Goal: Task Accomplishment & Management: Manage account settings

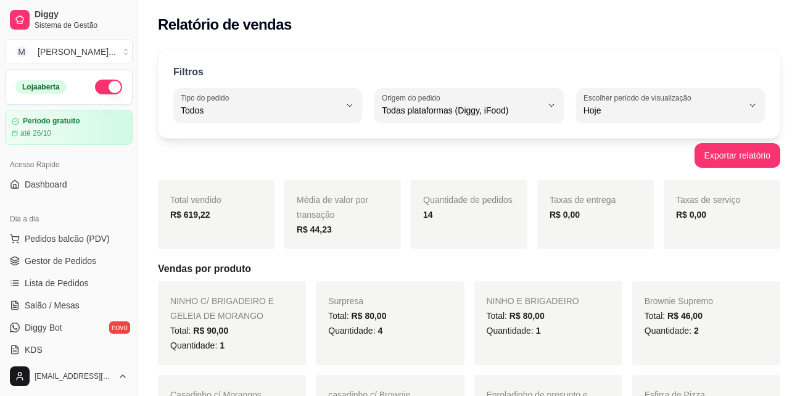
select select "ALL"
select select "0"
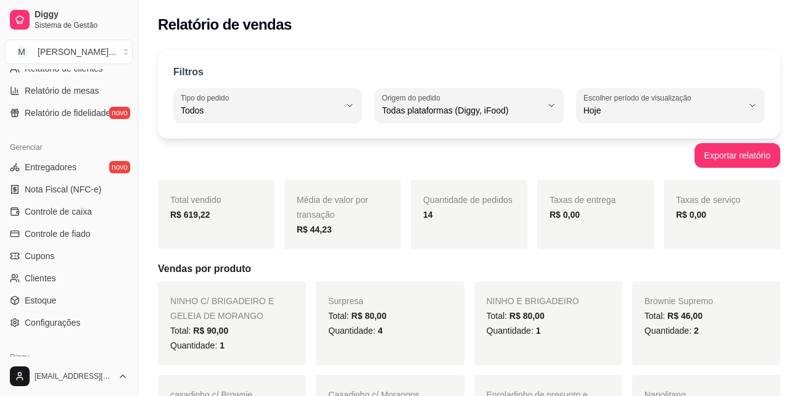
scroll to position [492, 0]
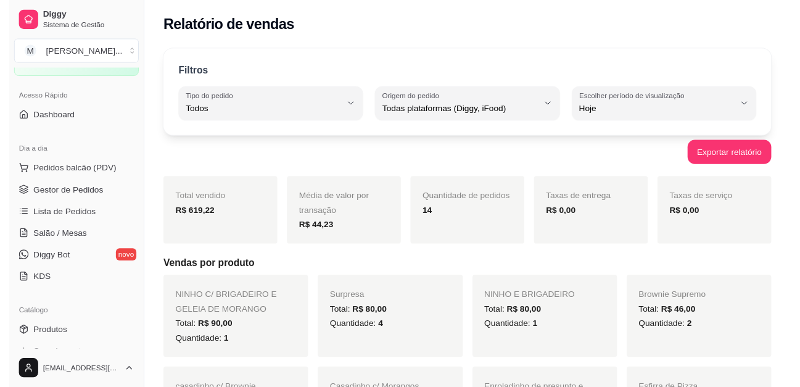
scroll to position [60, 0]
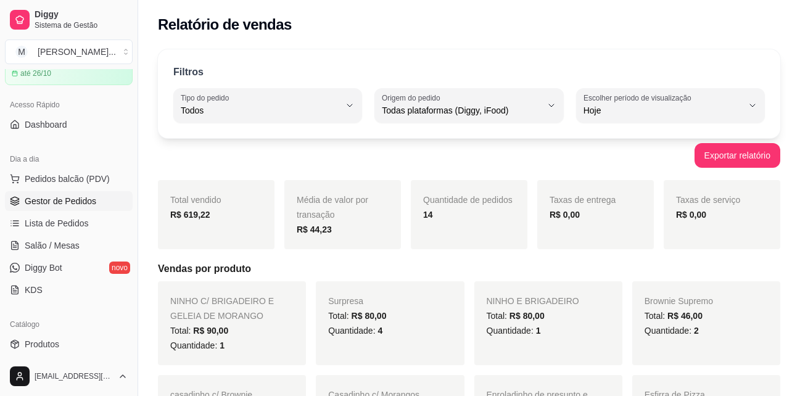
click at [73, 201] on span "Gestor de Pedidos" at bounding box center [61, 201] width 72 height 12
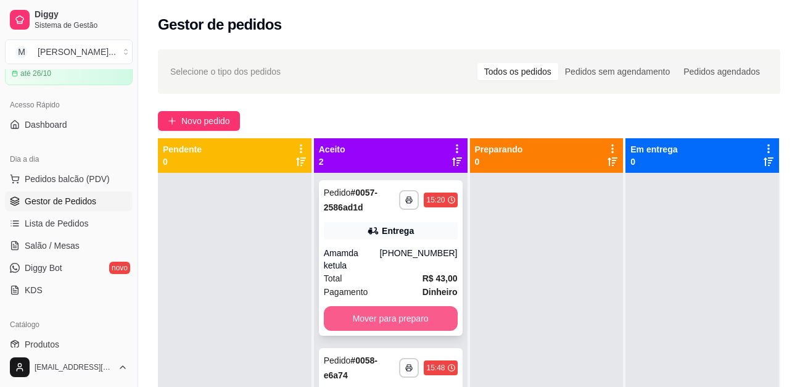
click at [426, 306] on button "Mover para preparo" at bounding box center [391, 318] width 134 height 25
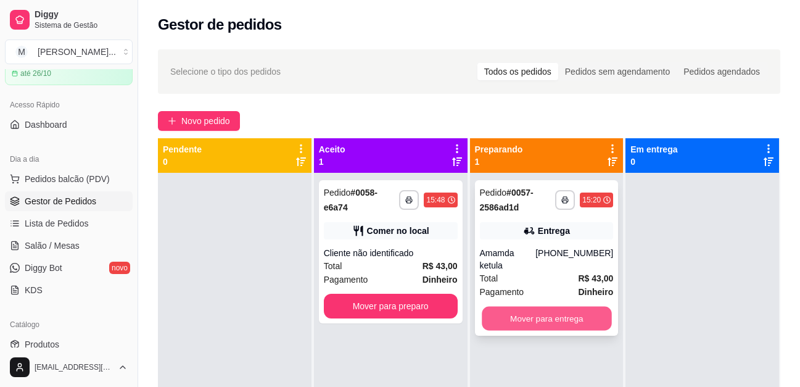
click at [574, 307] on button "Mover para entrega" at bounding box center [547, 319] width 130 height 24
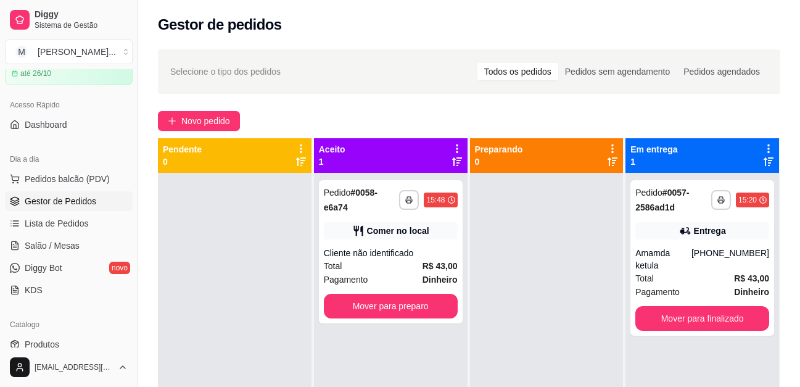
click at [459, 147] on icon at bounding box center [457, 148] width 11 height 11
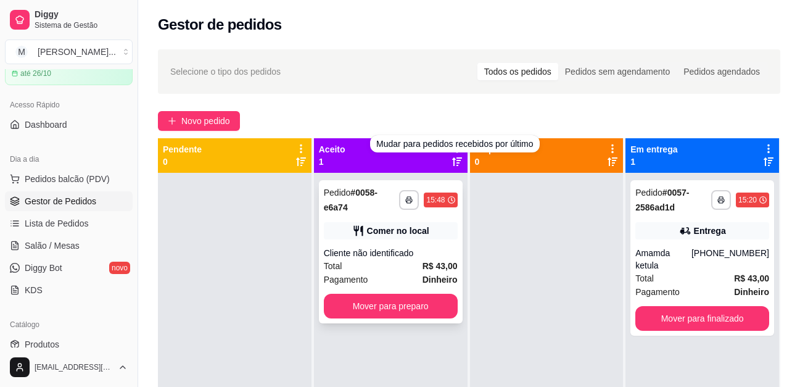
click at [426, 246] on div "**********" at bounding box center [391, 251] width 144 height 143
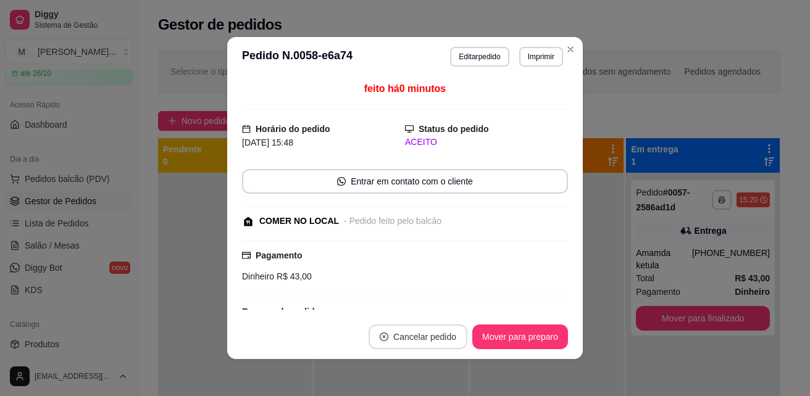
click at [426, 339] on button "Cancelar pedido" at bounding box center [417, 337] width 99 height 25
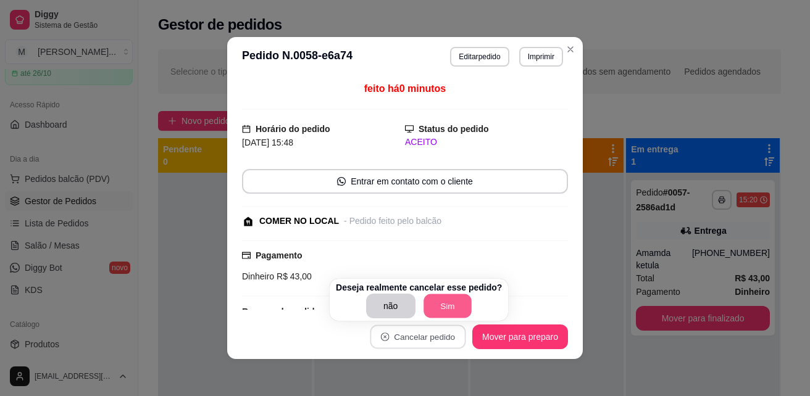
click at [441, 312] on button "Sim" at bounding box center [447, 306] width 48 height 24
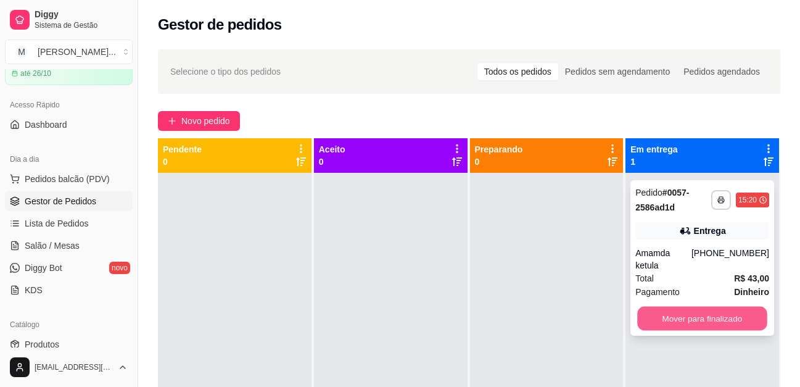
click at [710, 307] on button "Mover para finalizado" at bounding box center [703, 319] width 130 height 24
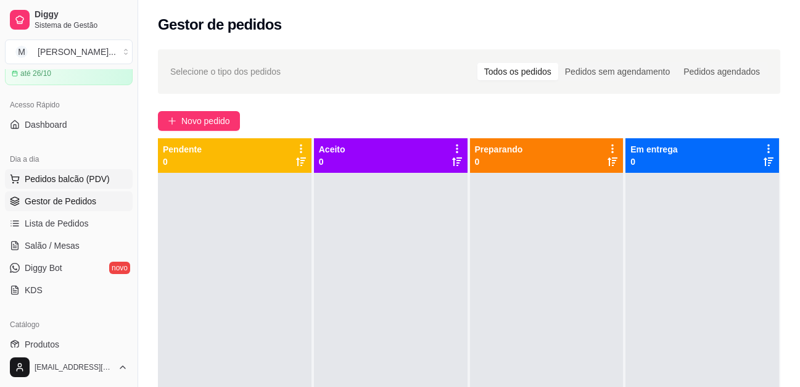
click at [94, 178] on span "Pedidos balcão (PDV)" at bounding box center [67, 179] width 85 height 12
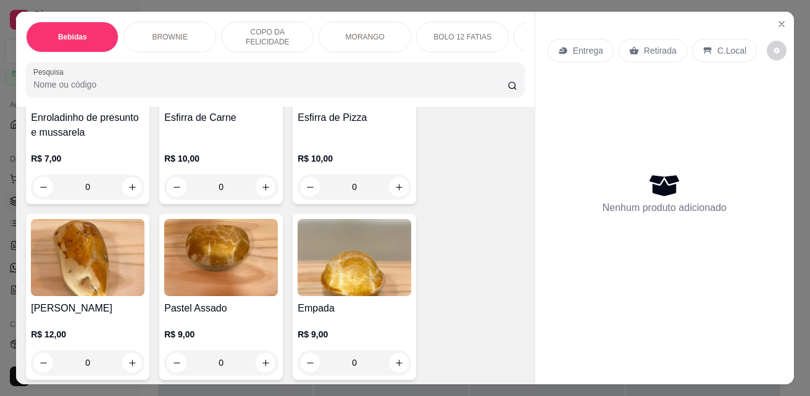
scroll to position [2715, 0]
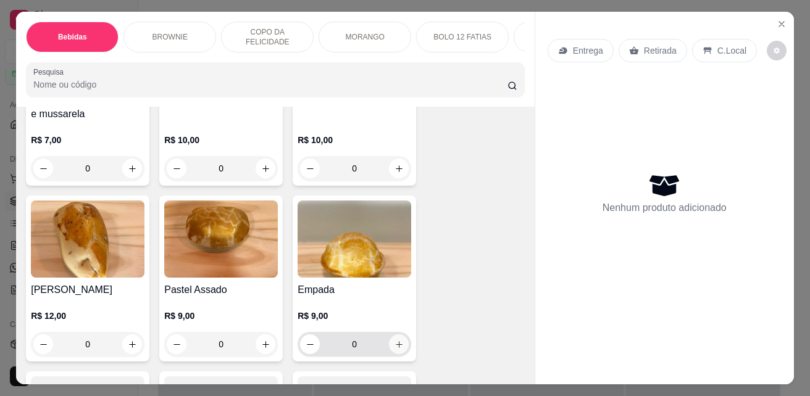
click at [402, 349] on button "increase-product-quantity" at bounding box center [399, 344] width 20 height 20
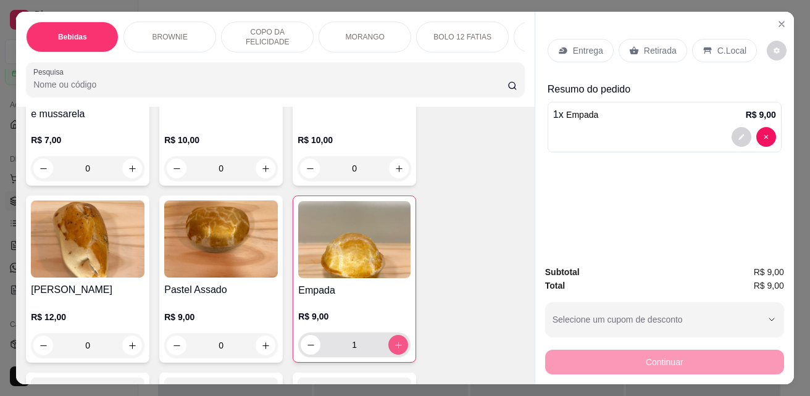
click at [402, 349] on button "increase-product-quantity" at bounding box center [398, 345] width 20 height 20
type input "2"
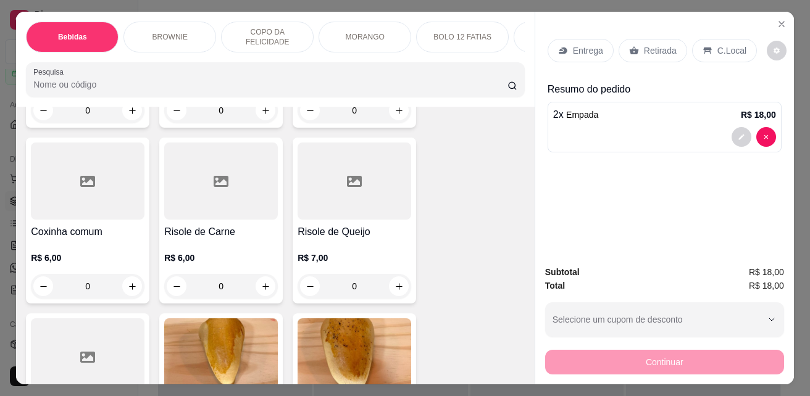
scroll to position [2283, 0]
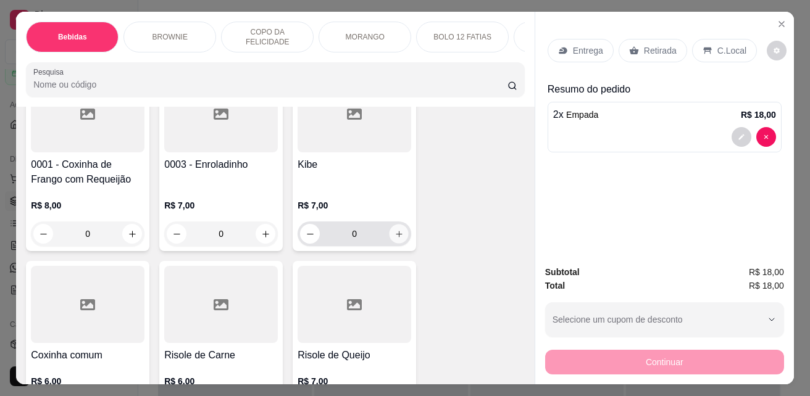
click at [399, 235] on icon "increase-product-quantity" at bounding box center [398, 234] width 9 height 9
type input "1"
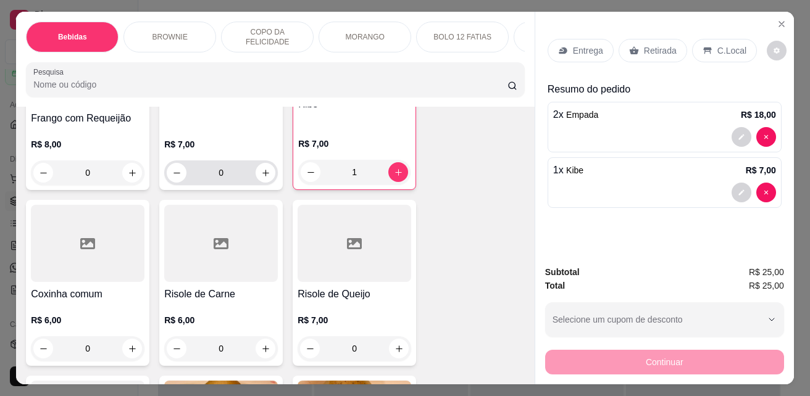
scroll to position [2345, 0]
click at [133, 351] on button "increase-product-quantity" at bounding box center [132, 348] width 20 height 20
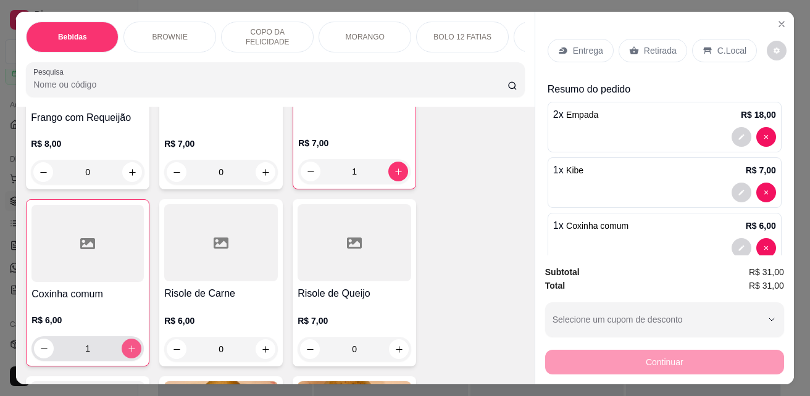
click at [133, 351] on button "increase-product-quantity" at bounding box center [132, 349] width 20 height 20
type input "2"
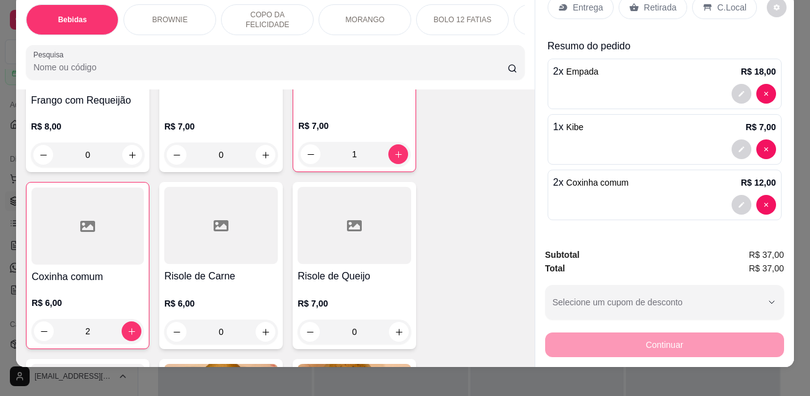
scroll to position [32, 0]
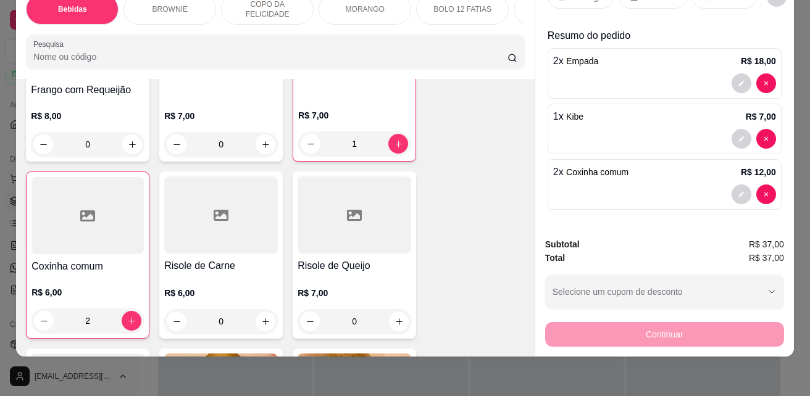
click at [662, 322] on div "Continuar" at bounding box center [664, 333] width 239 height 28
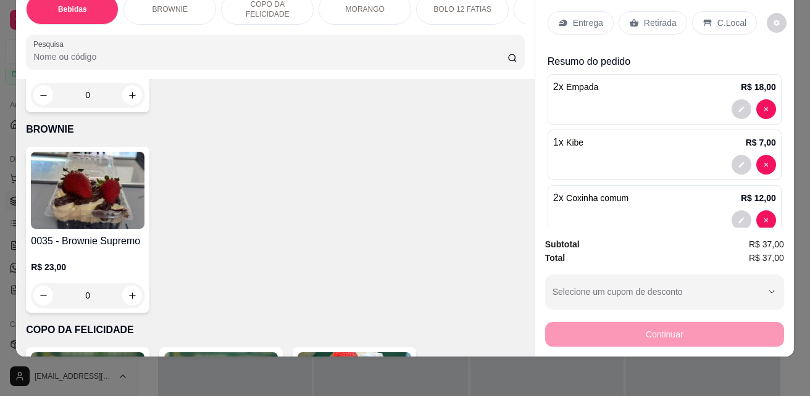
scroll to position [864, 0]
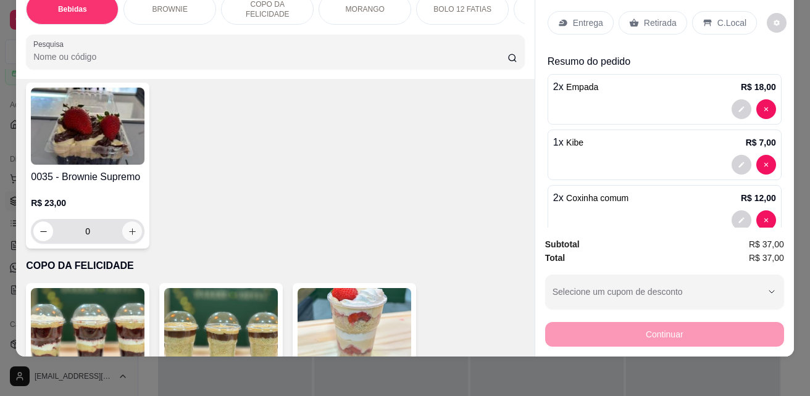
click at [128, 228] on icon "increase-product-quantity" at bounding box center [132, 231] width 9 height 9
type input "1"
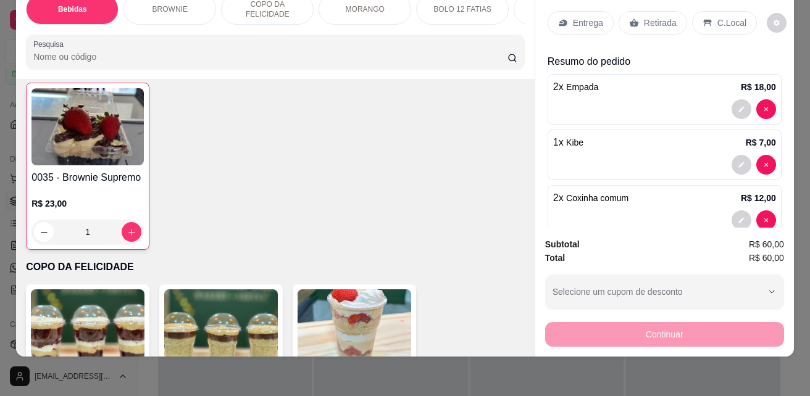
click at [494, 184] on div "0035 - Brownie Supremo R$ 23,00 1" at bounding box center [275, 166] width 499 height 167
click at [707, 11] on div "C.Local" at bounding box center [724, 22] width 65 height 23
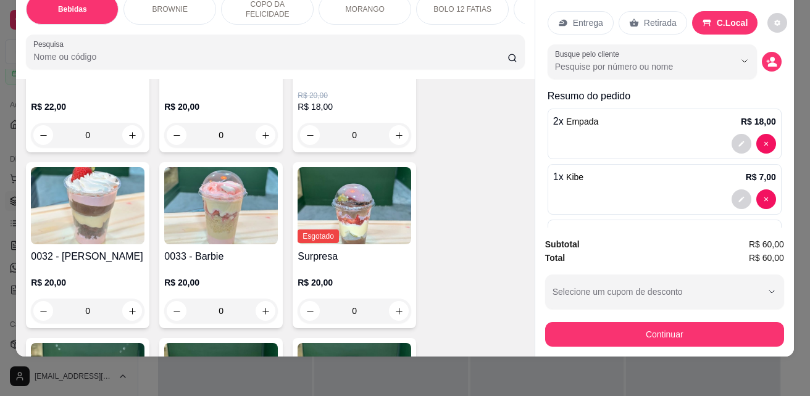
scroll to position [1419, 0]
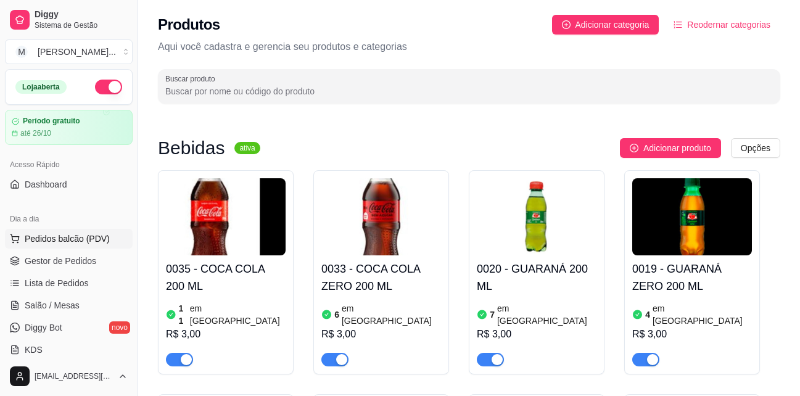
click at [60, 241] on span "Pedidos balcão (PDV)" at bounding box center [67, 239] width 85 height 12
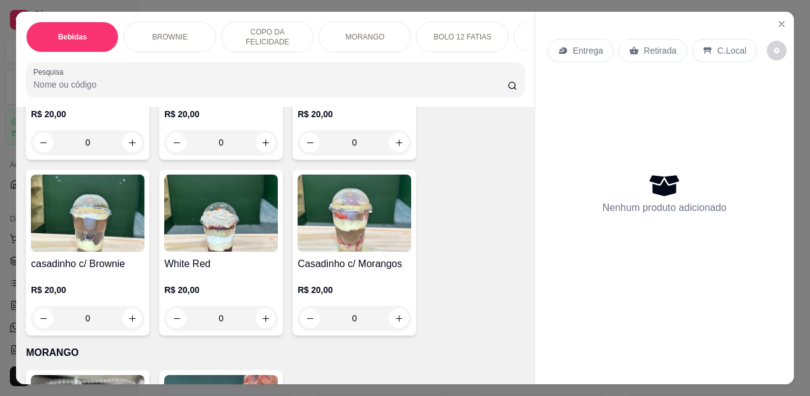
scroll to position [1605, 0]
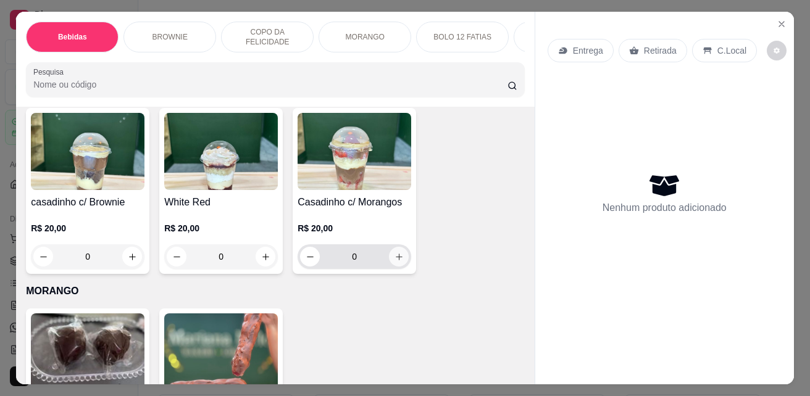
click at [397, 260] on icon "increase-product-quantity" at bounding box center [398, 256] width 9 height 9
type input "1"
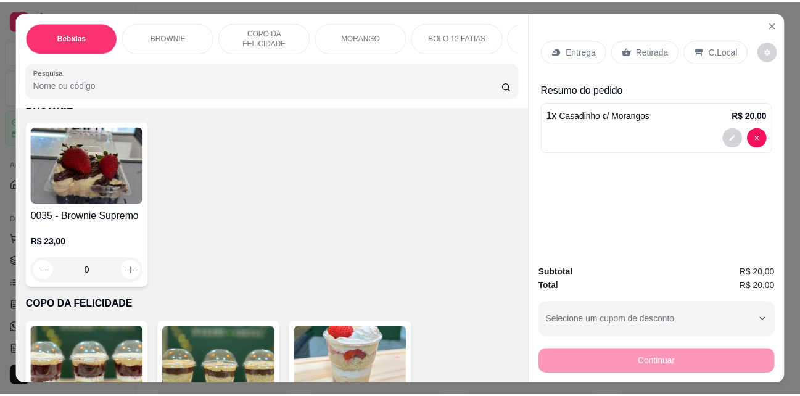
scroll to position [802, 0]
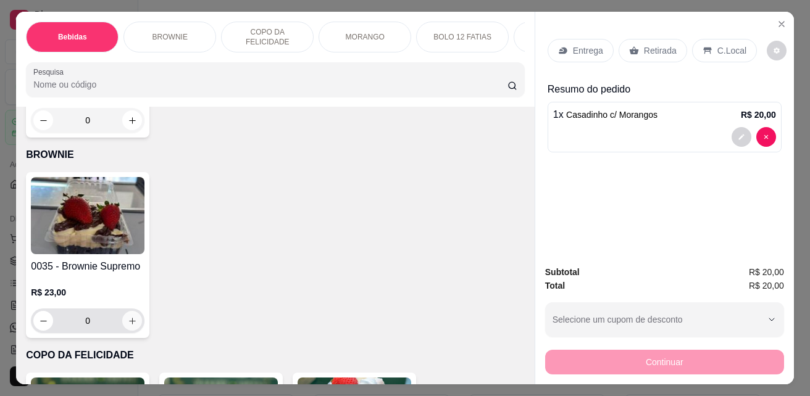
click at [129, 325] on icon "increase-product-quantity" at bounding box center [132, 321] width 7 height 7
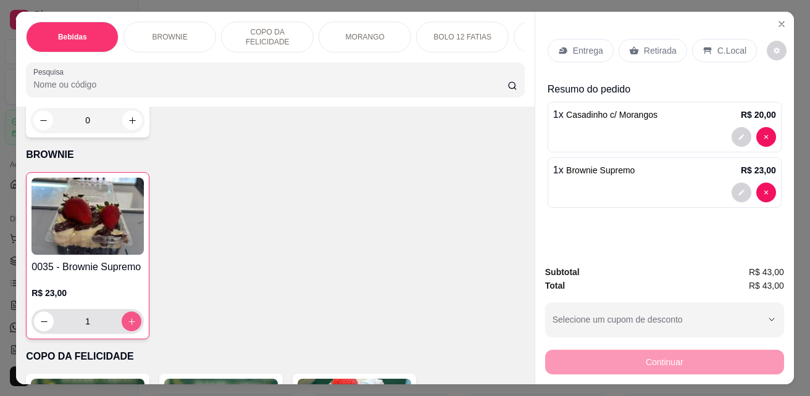
type input "1"
click at [704, 39] on div "C.Local" at bounding box center [724, 50] width 65 height 23
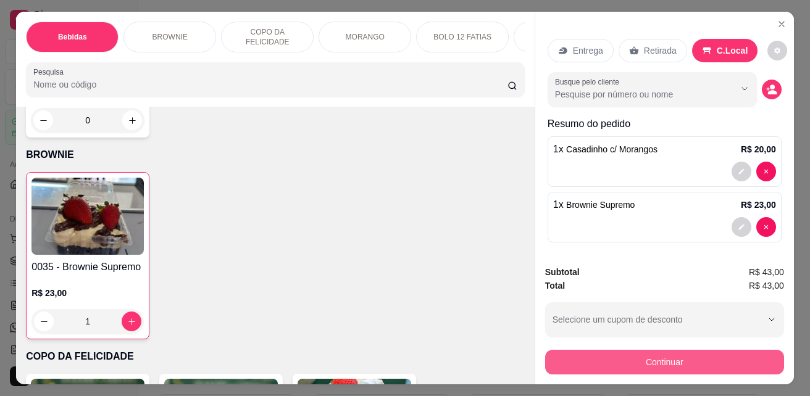
click at [722, 359] on button "Continuar" at bounding box center [664, 362] width 239 height 25
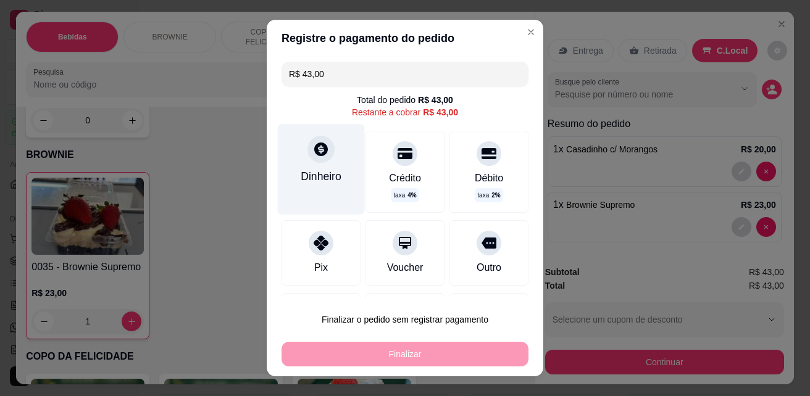
click at [319, 157] on icon at bounding box center [321, 149] width 16 height 16
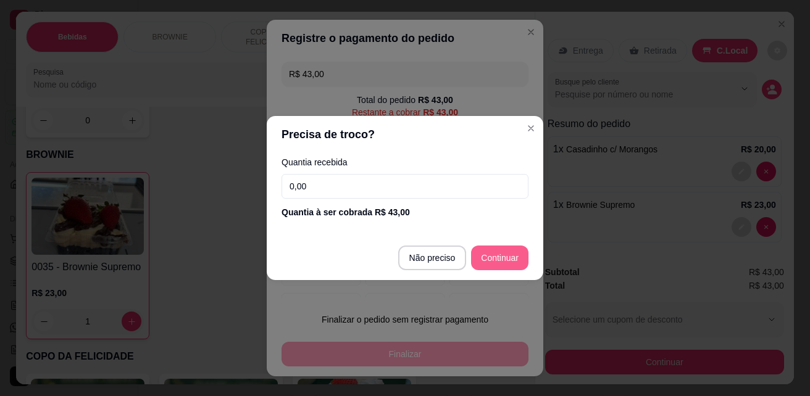
type input "R$ 0,00"
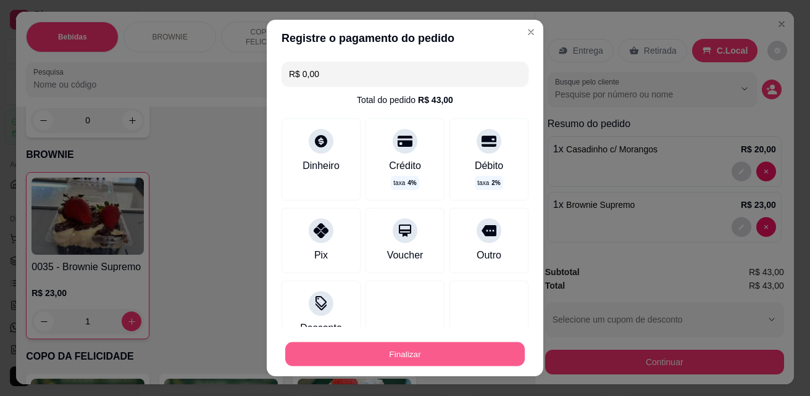
click at [473, 352] on button "Finalizar" at bounding box center [404, 355] width 239 height 24
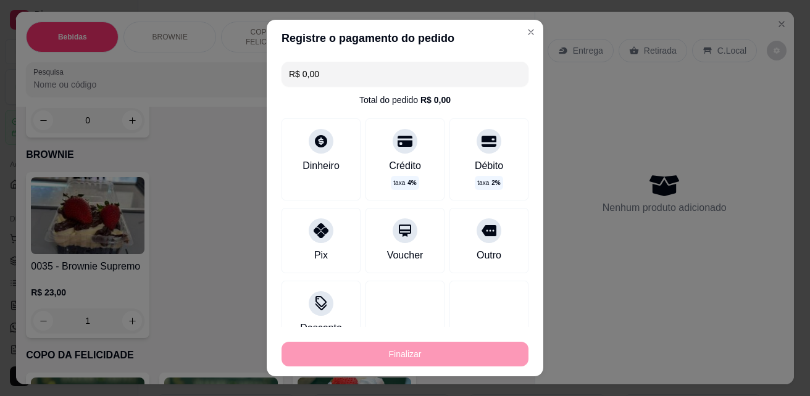
type input "0"
type input "-R$ 43,00"
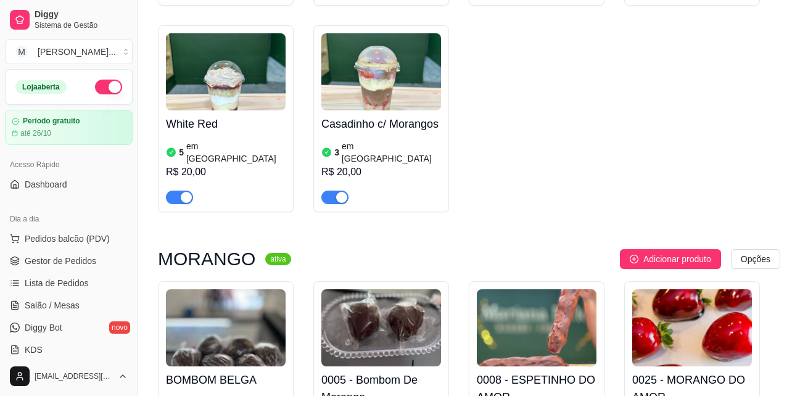
scroll to position [2592, 0]
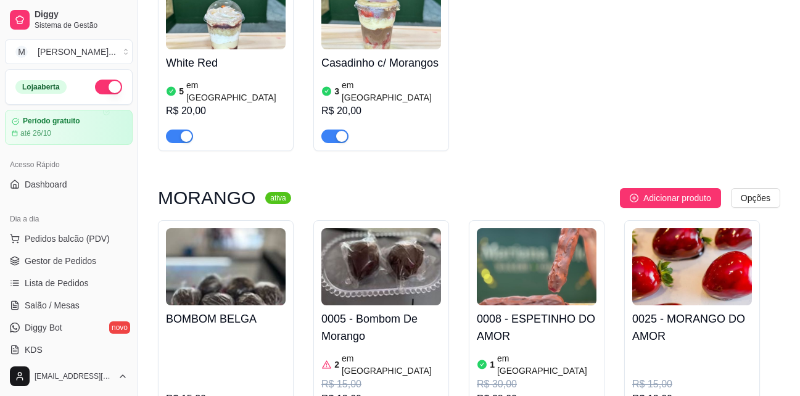
click at [688, 310] on h4 "0025 - MORANGO DO AMOR" at bounding box center [693, 327] width 120 height 35
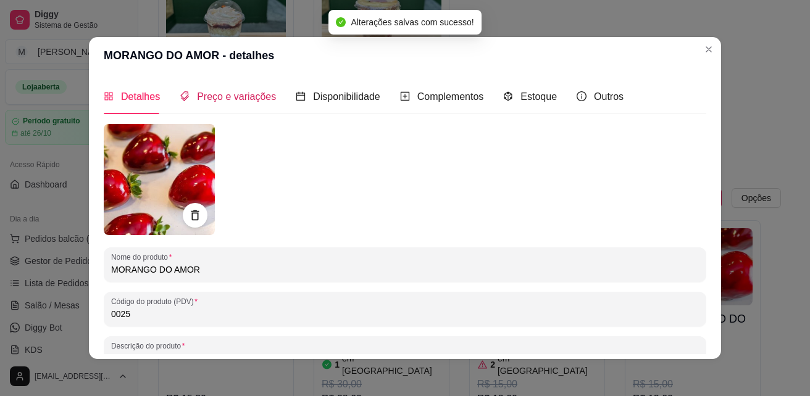
click at [221, 93] on span "Preço e variações" at bounding box center [236, 96] width 79 height 10
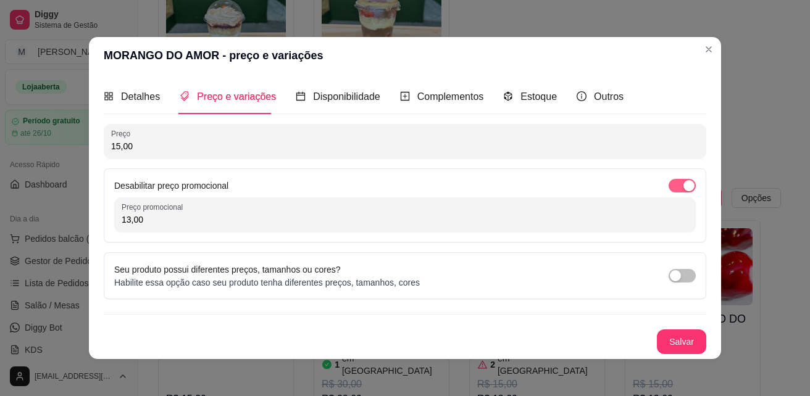
click at [675, 186] on span "button" at bounding box center [681, 186] width 27 height 14
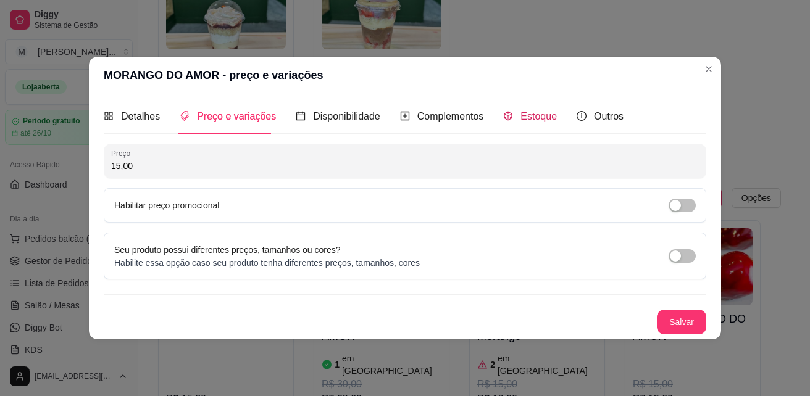
click at [526, 118] on span "Estoque" at bounding box center [538, 116] width 36 height 10
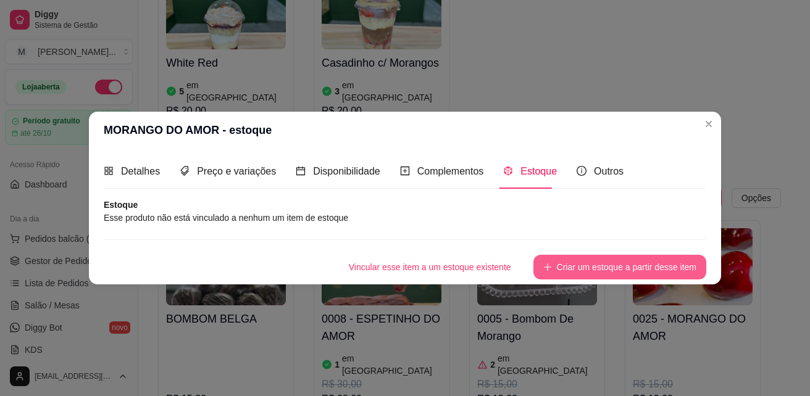
click at [596, 264] on button "Criar um estoque a partir desse item" at bounding box center [619, 267] width 173 height 25
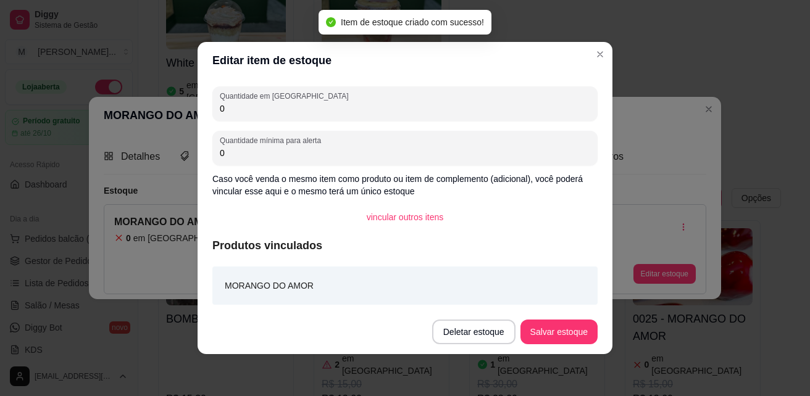
drag, startPoint x: 232, startPoint y: 110, endPoint x: 194, endPoint y: 110, distance: 37.6
click at [194, 110] on div "Editar item de estoque Quantidade em estoque 0 Quantidade mínima para alerta 0 …" at bounding box center [405, 198] width 810 height 396
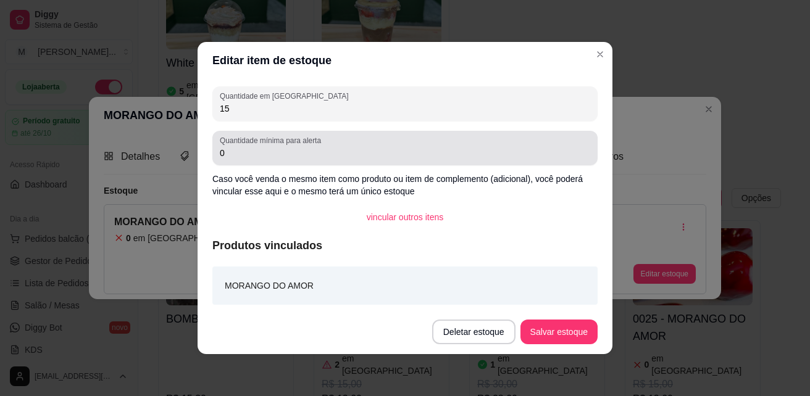
type input "15"
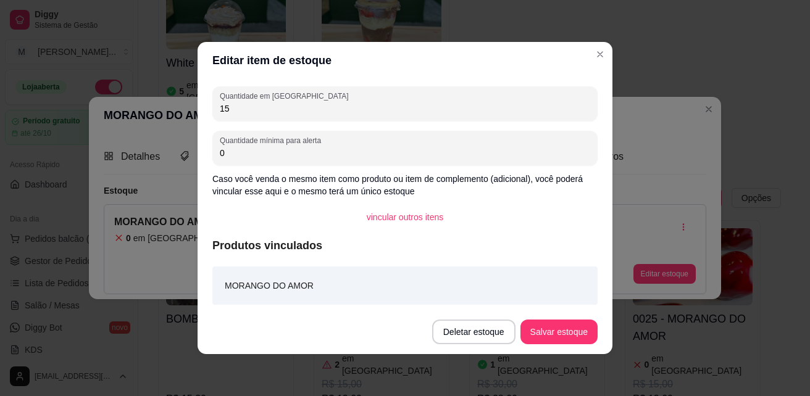
drag, startPoint x: 229, startPoint y: 155, endPoint x: 211, endPoint y: 148, distance: 19.1
click at [214, 150] on div "Quantidade mínima para alerta 0" at bounding box center [404, 148] width 385 height 35
type input "2"
click at [549, 335] on button "Salvar estoque" at bounding box center [558, 332] width 77 height 25
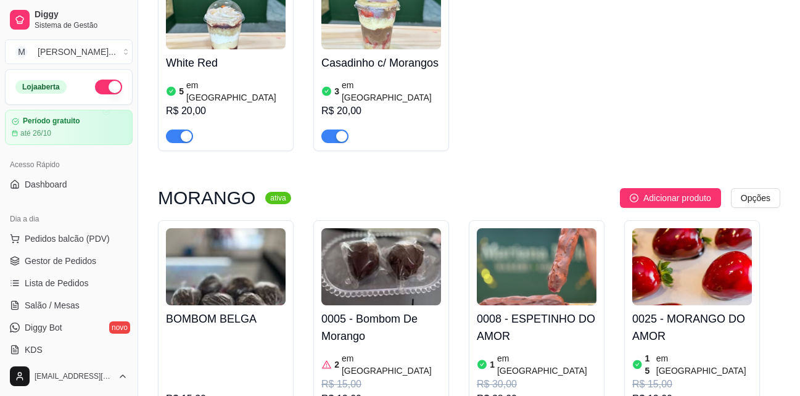
click at [663, 310] on h4 "0025 - MORANGO DO AMOR" at bounding box center [693, 327] width 120 height 35
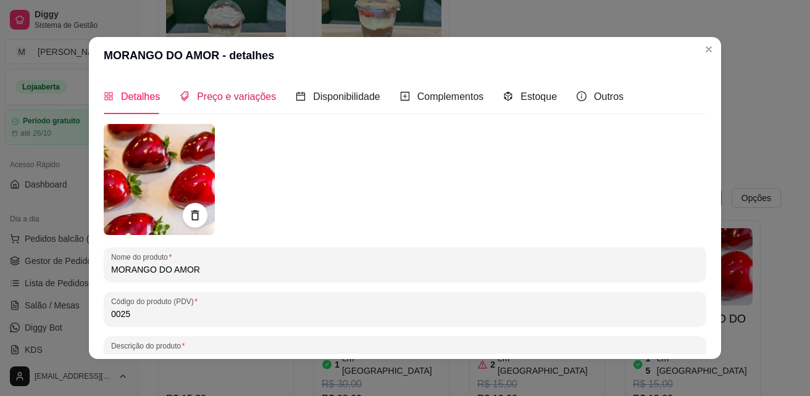
click at [246, 96] on span "Preço e variações" at bounding box center [236, 96] width 79 height 10
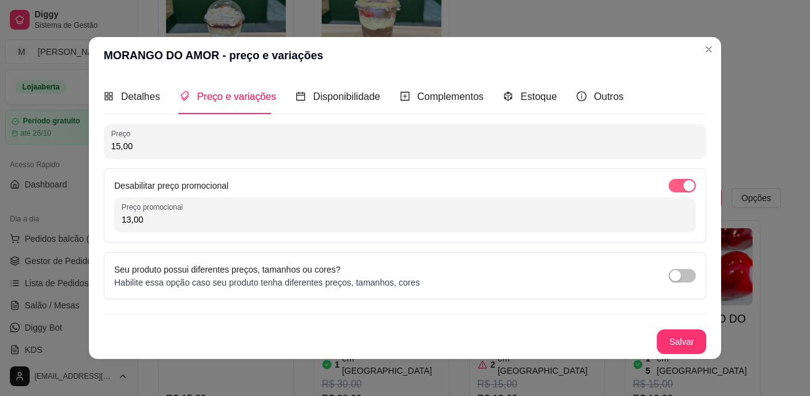
click at [677, 183] on span "button" at bounding box center [681, 186] width 27 height 14
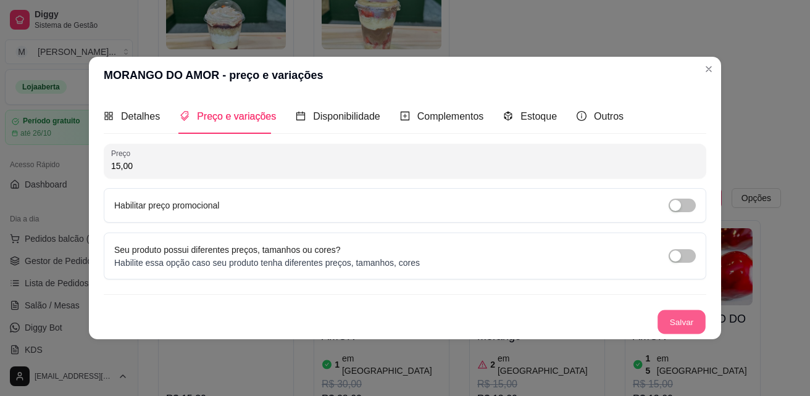
click at [692, 323] on button "Salvar" at bounding box center [681, 322] width 48 height 24
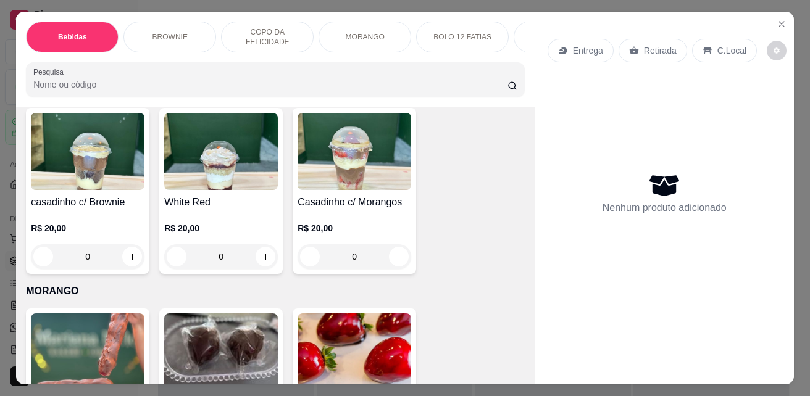
scroll to position [1790, 0]
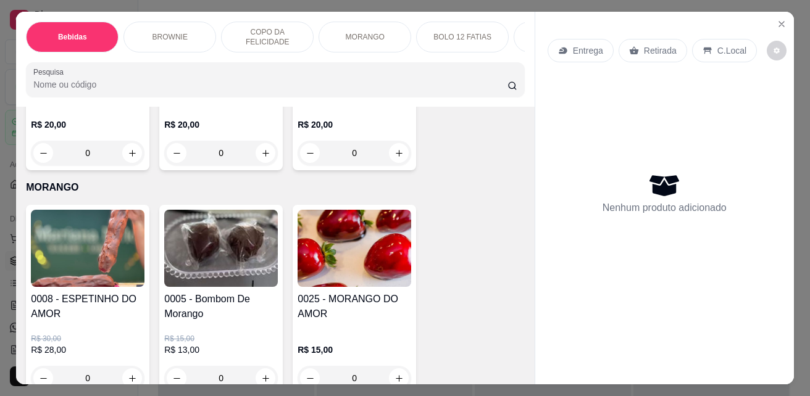
scroll to position [1790, 0]
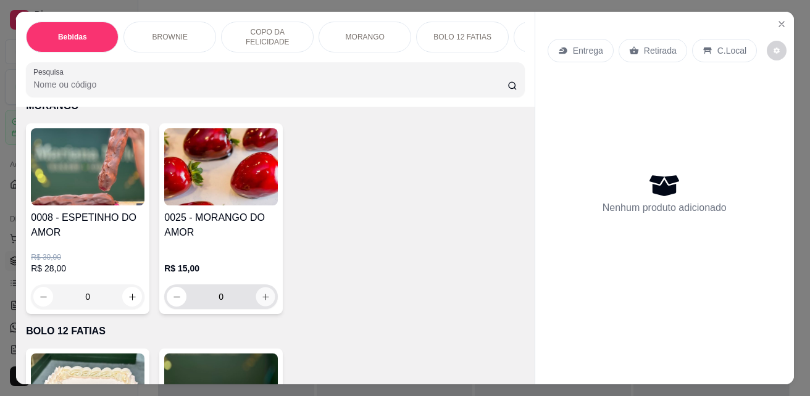
click at [262, 301] on icon "increase-product-quantity" at bounding box center [265, 297] width 9 height 9
type input "1"
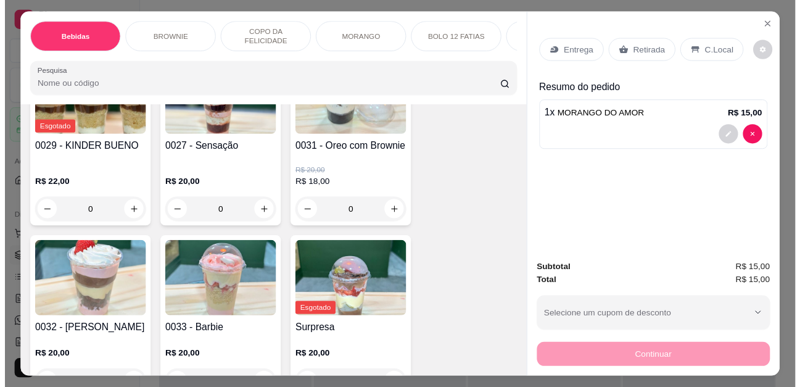
scroll to position [1419, 0]
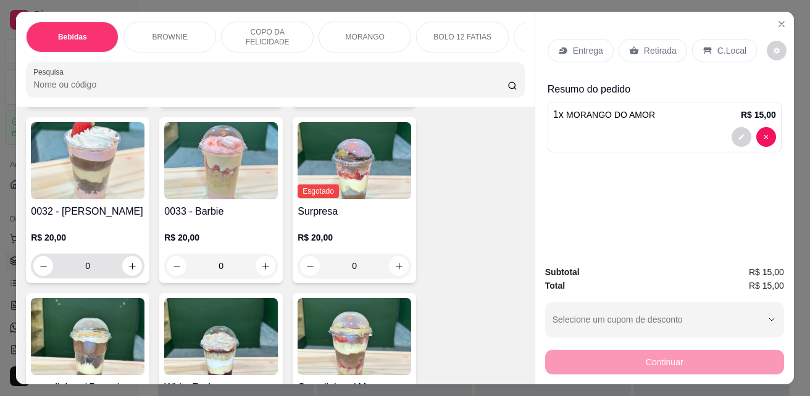
click at [129, 270] on icon "increase-product-quantity" at bounding box center [132, 266] width 9 height 9
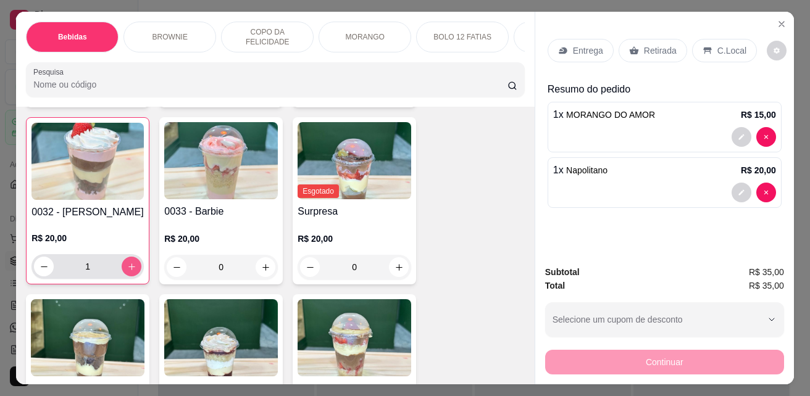
type input "1"
click at [717, 48] on p "C.Local" at bounding box center [731, 50] width 29 height 12
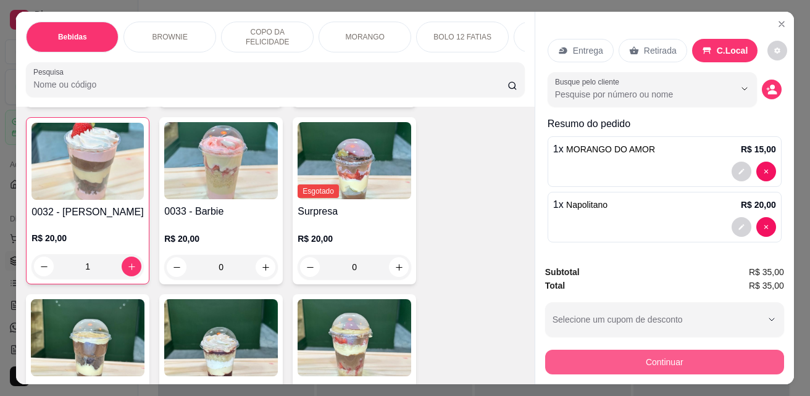
click at [721, 362] on button "Continuar" at bounding box center [664, 362] width 239 height 25
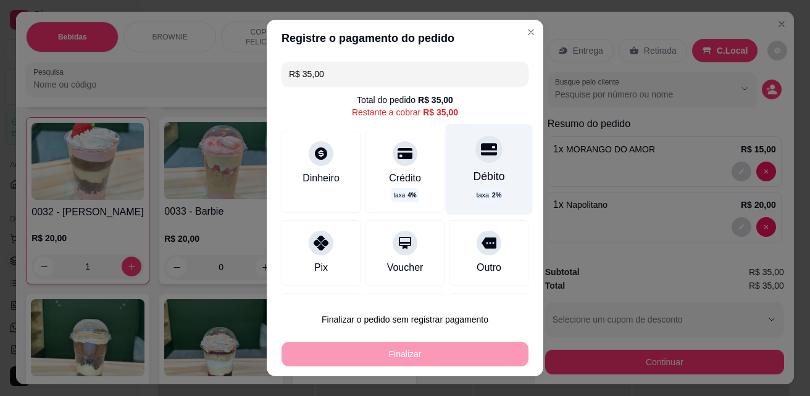
click at [476, 164] on div "Débito taxa 2 %" at bounding box center [489, 169] width 87 height 90
type input "R$ 0,00"
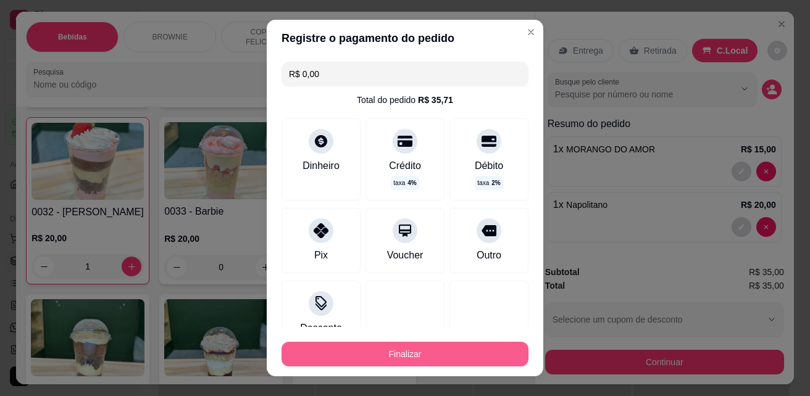
click at [462, 346] on button "Finalizar" at bounding box center [404, 354] width 247 height 25
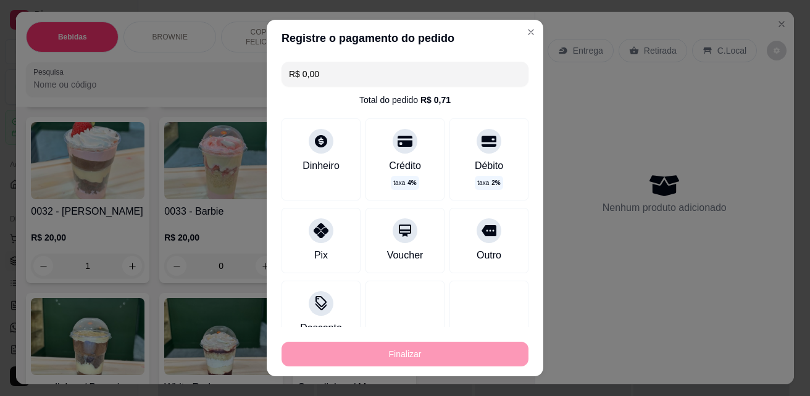
type input "0"
type input "-R$ 35,00"
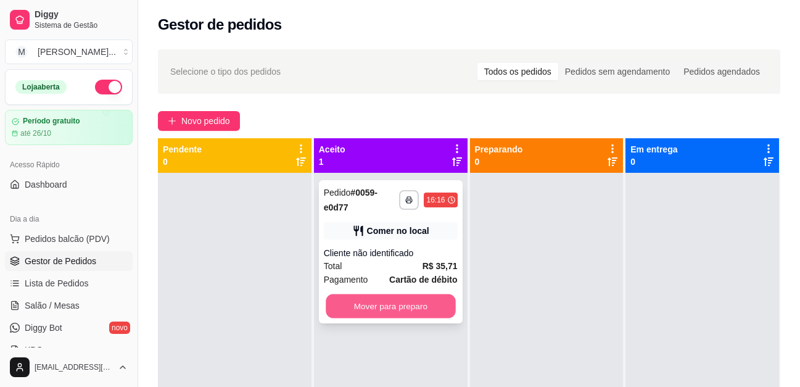
click at [413, 314] on button "Mover para preparo" at bounding box center [391, 306] width 130 height 24
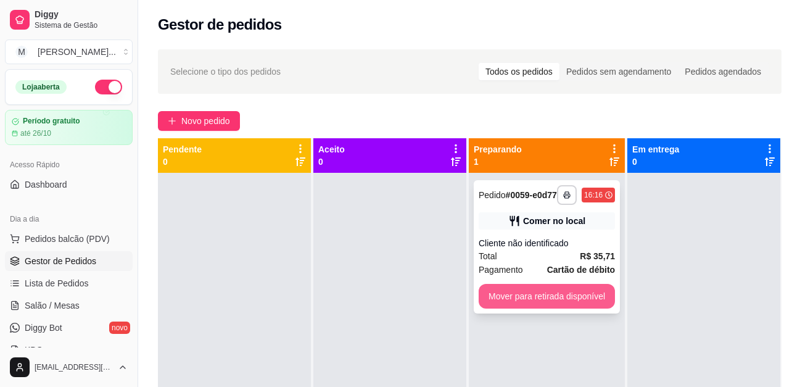
click at [573, 304] on button "Mover para retirada disponível" at bounding box center [547, 296] width 136 height 25
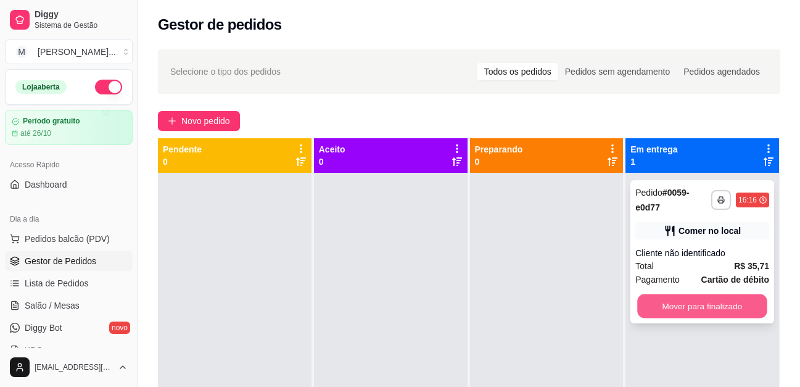
click at [701, 305] on button "Mover para finalizado" at bounding box center [703, 306] width 130 height 24
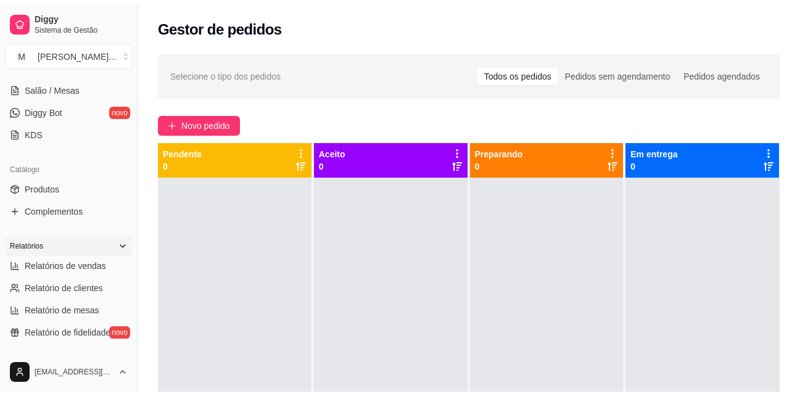
scroll to position [247, 0]
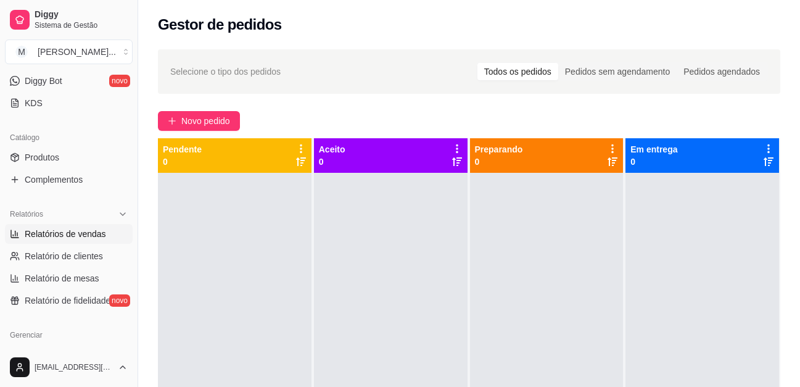
click at [94, 235] on span "Relatórios de vendas" at bounding box center [65, 234] width 81 height 12
select select "ALL"
select select "0"
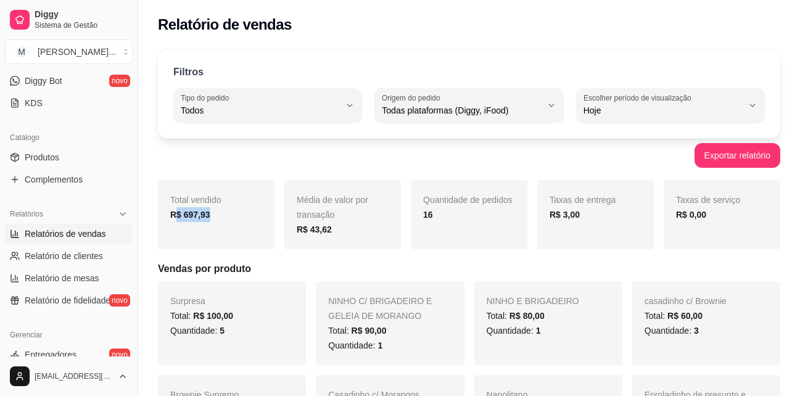
drag, startPoint x: 217, startPoint y: 217, endPoint x: 173, endPoint y: 215, distance: 43.8
click at [173, 215] on div "R$ 697,93" at bounding box center [216, 214] width 92 height 15
click at [181, 241] on div "Total vendido R$ 697,93" at bounding box center [216, 214] width 117 height 69
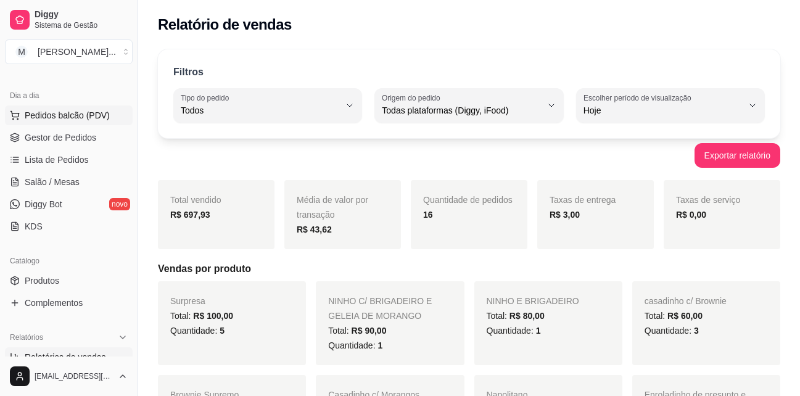
click at [80, 119] on span "Pedidos balcão (PDV)" at bounding box center [67, 115] width 85 height 12
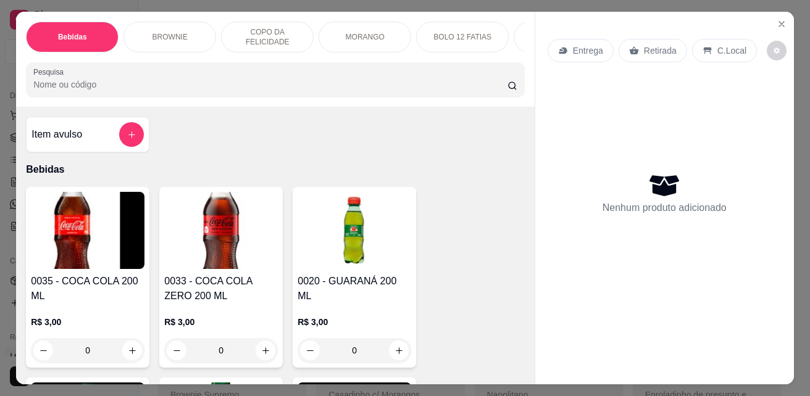
drag, startPoint x: 162, startPoint y: 153, endPoint x: 163, endPoint y: 159, distance: 6.3
click at [162, 158] on div "Item avulso Bebidas 0035 - COCA COLA 200 ML R$ 3,00 0 0033 - COCA COLA ZERO 200…" at bounding box center [275, 245] width 518 height 277
drag, startPoint x: 721, startPoint y: 248, endPoint x: 667, endPoint y: 255, distance: 55.3
click at [721, 248] on div "Nenhum produto adicionado" at bounding box center [664, 193] width 234 height 242
drag, startPoint x: 739, startPoint y: 220, endPoint x: 696, endPoint y: 215, distance: 43.4
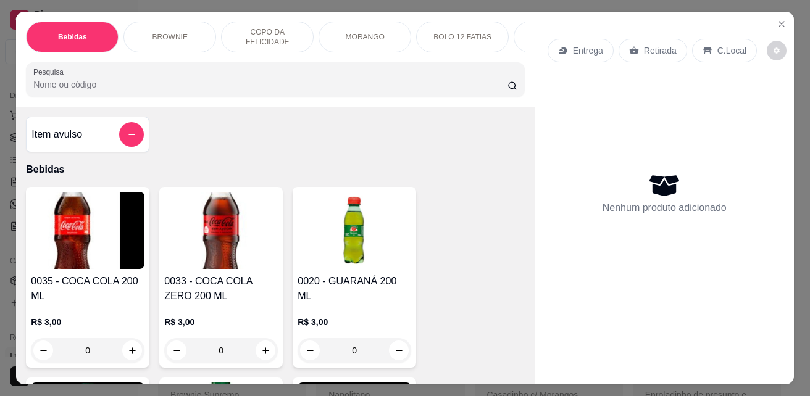
click at [739, 220] on div "Nenhum produto adicionado" at bounding box center [664, 193] width 234 height 242
click at [779, 22] on icon "Close" at bounding box center [781, 24] width 5 height 5
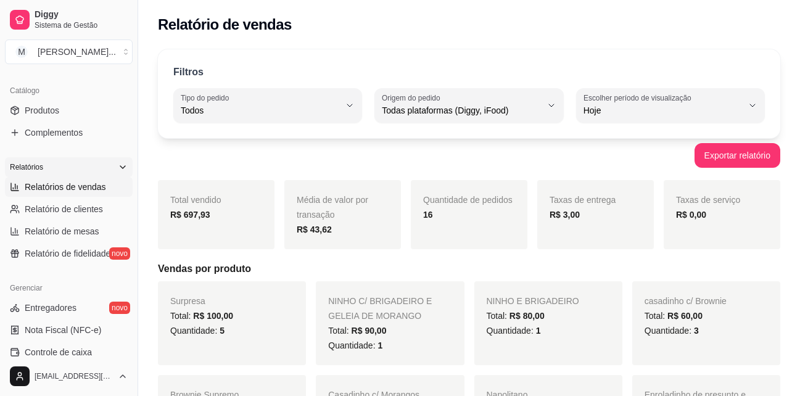
scroll to position [309, 0]
